Goal: Complete application form

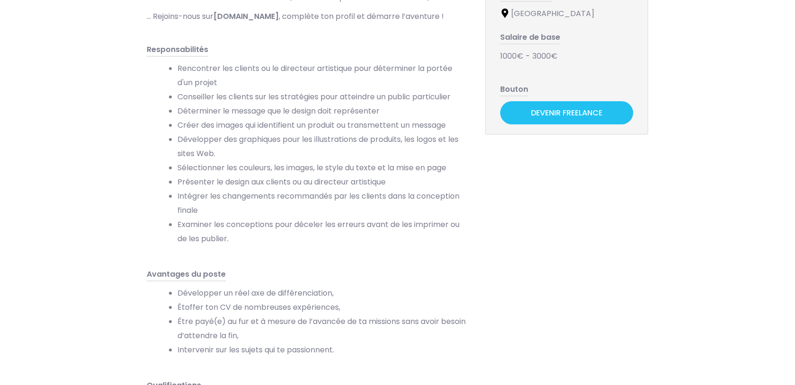
scroll to position [257, 0]
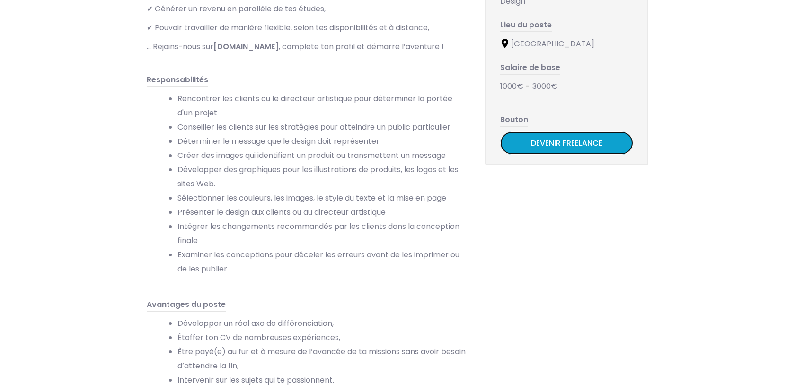
click at [527, 138] on link "Devenir Freelance" at bounding box center [566, 143] width 133 height 23
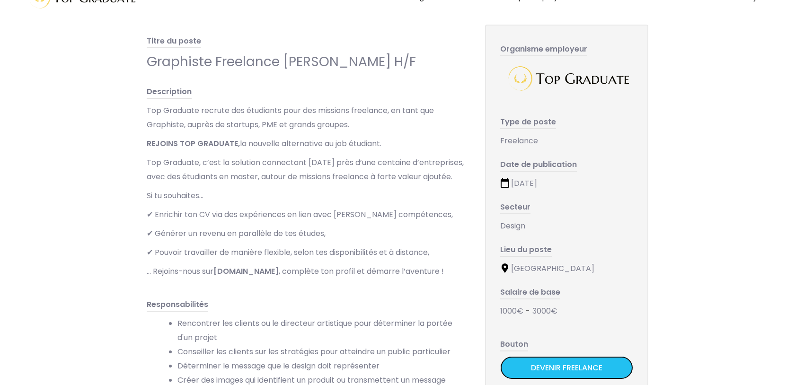
scroll to position [23, 0]
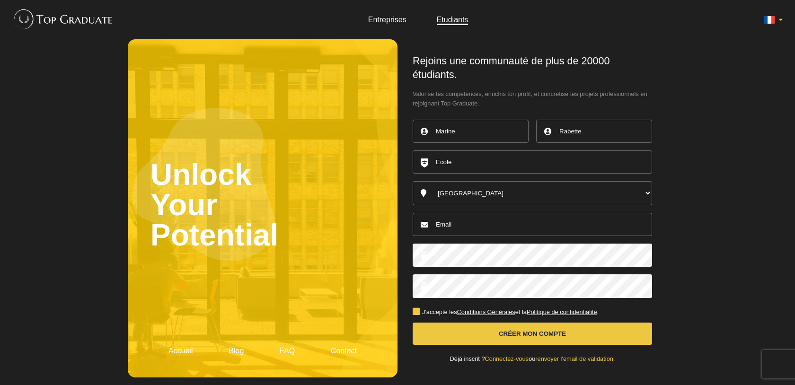
type input "Rabette"
click at [492, 170] on input "text" at bounding box center [532, 161] width 239 height 23
